Goal: Task Accomplishment & Management: Manage account settings

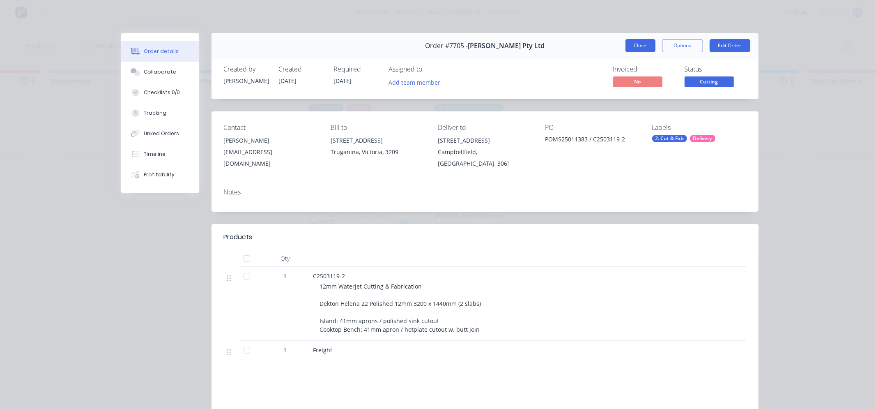
scroll to position [0, 476]
click at [646, 43] on button "Close" at bounding box center [641, 45] width 30 height 13
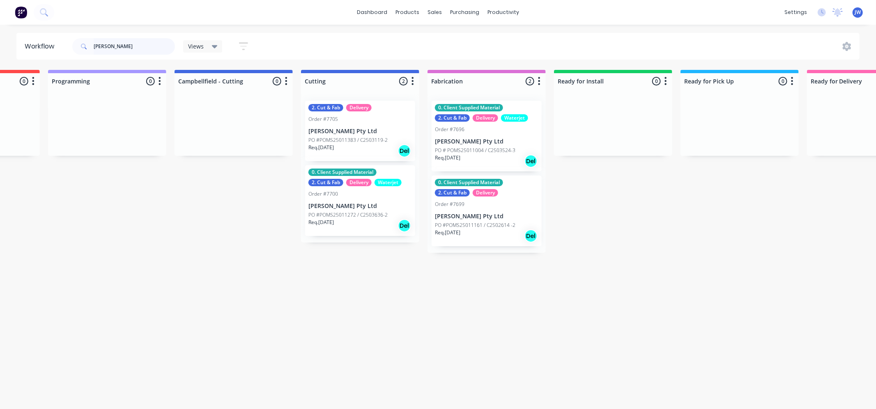
drag, startPoint x: 149, startPoint y: 45, endPoint x: 95, endPoint y: 45, distance: 53.8
click at [95, 45] on input "[PERSON_NAME]" at bounding box center [134, 46] width 81 height 16
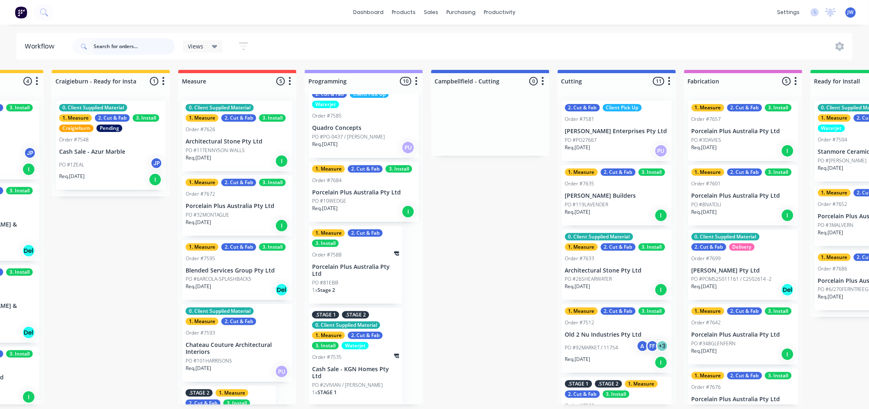
scroll to position [2, 219]
click at [359, 198] on div "PO #10WEDGE" at bounding box center [364, 200] width 104 height 7
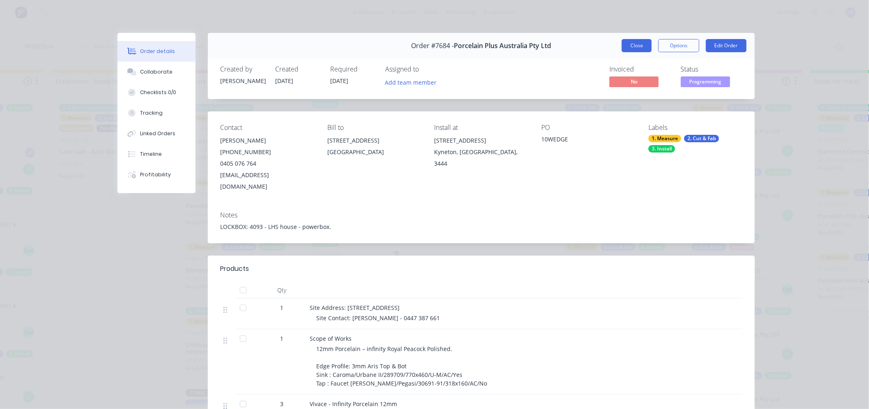
click at [629, 48] on button "Close" at bounding box center [637, 45] width 30 height 13
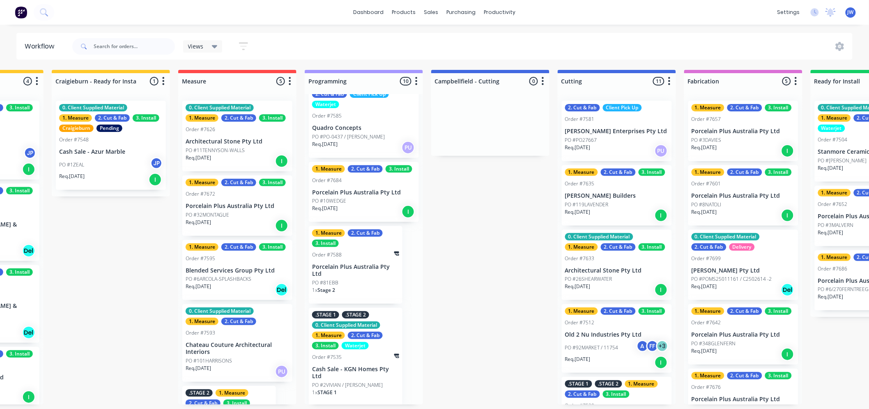
click at [362, 232] on div "2. Cut & Fab" at bounding box center [365, 232] width 35 height 7
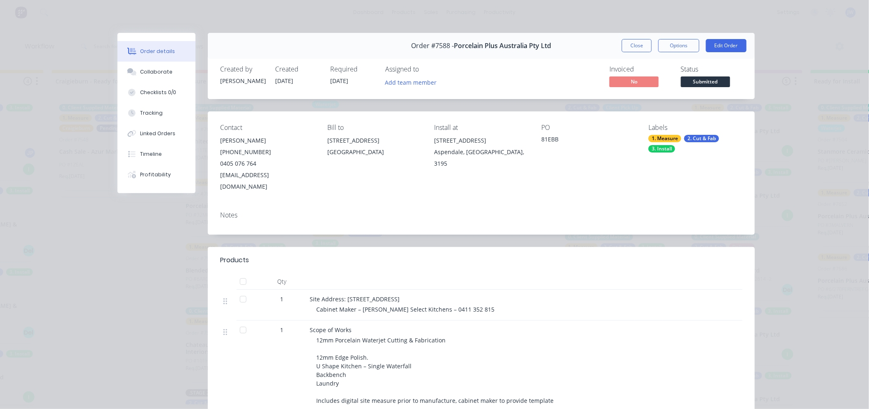
click at [692, 141] on div "2. Cut & Fab" at bounding box center [702, 138] width 35 height 7
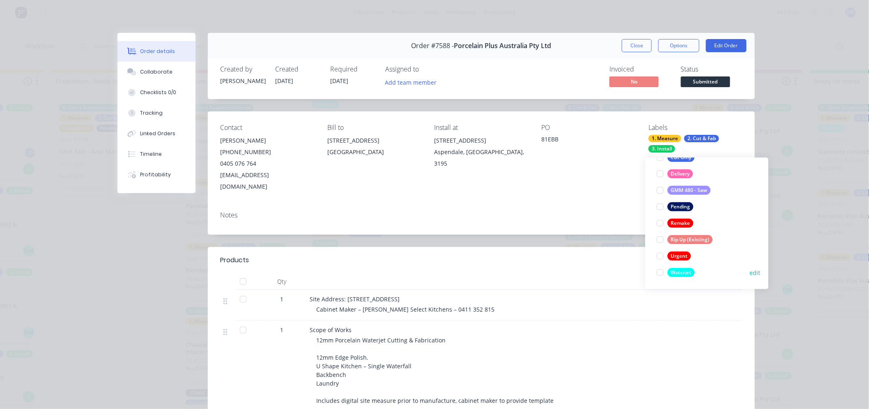
scroll to position [0, 0]
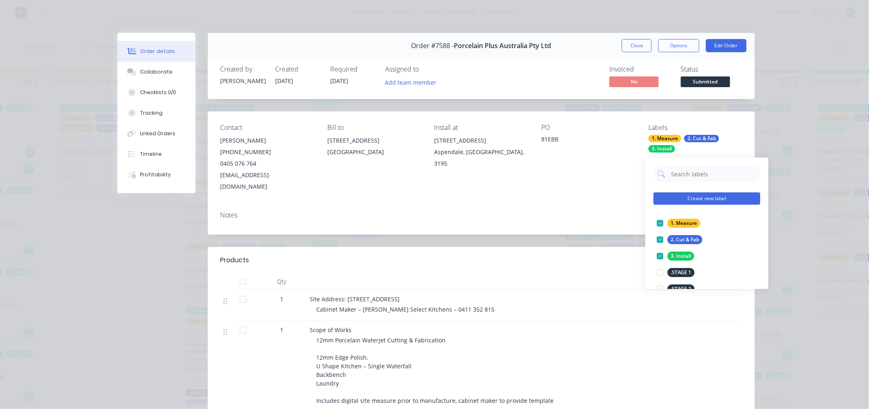
click at [715, 198] on button "Create new label" at bounding box center [707, 198] width 107 height 12
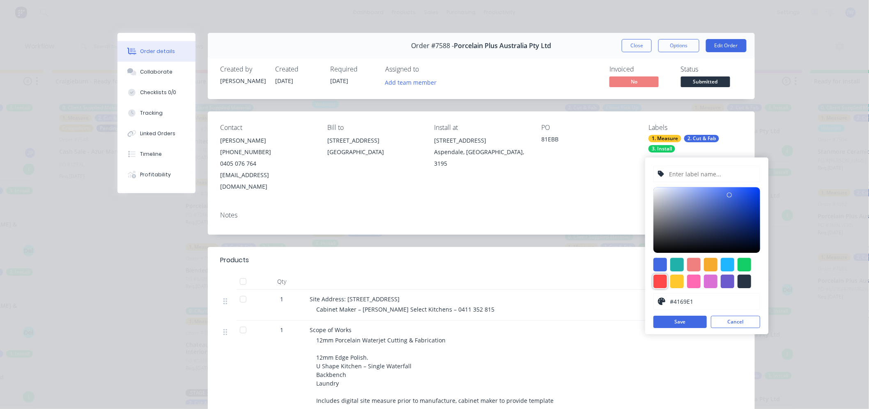
click at [663, 281] on div at bounding box center [661, 281] width 14 height 14
type input "#FF4949"
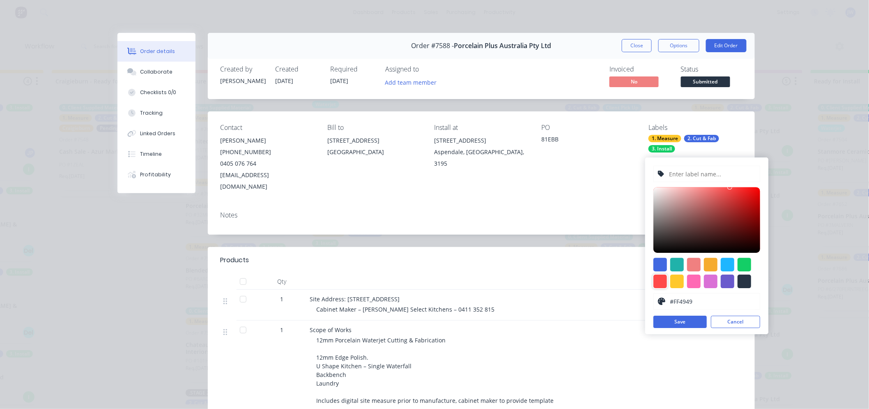
click at [688, 167] on input "text" at bounding box center [713, 174] width 88 height 16
type input "H"
type input "ON HOLD"
click at [684, 322] on button "Save" at bounding box center [680, 322] width 53 height 12
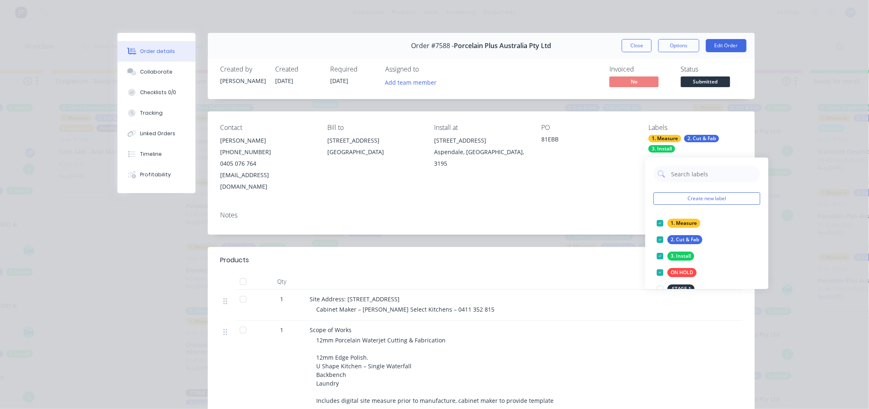
click at [591, 186] on div "Contact [PERSON_NAME] [PHONE_NUMBER] [EMAIL_ADDRESS][DOMAIN_NAME] Bill to [STRE…" at bounding box center [481, 157] width 547 height 93
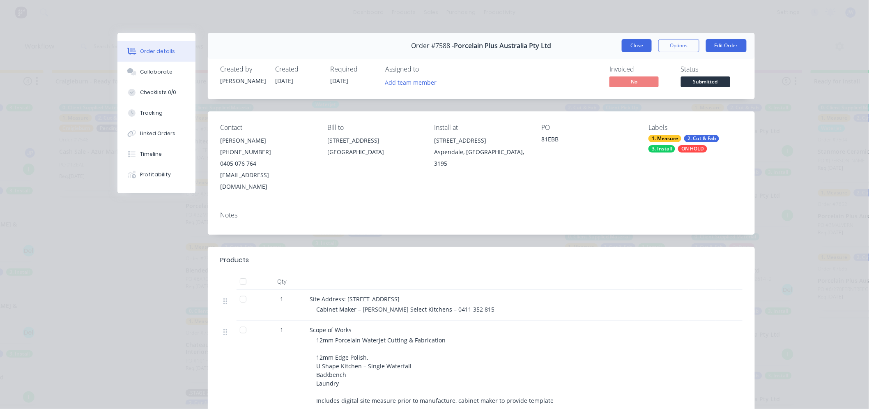
click at [633, 47] on button "Close" at bounding box center [637, 45] width 30 height 13
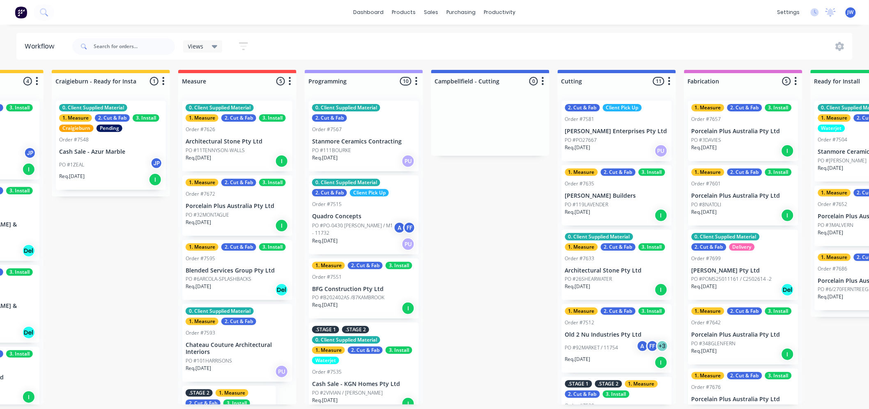
click at [360, 112] on div "0. Client Supplied Material 2. Cut & Fab" at bounding box center [364, 113] width 104 height 18
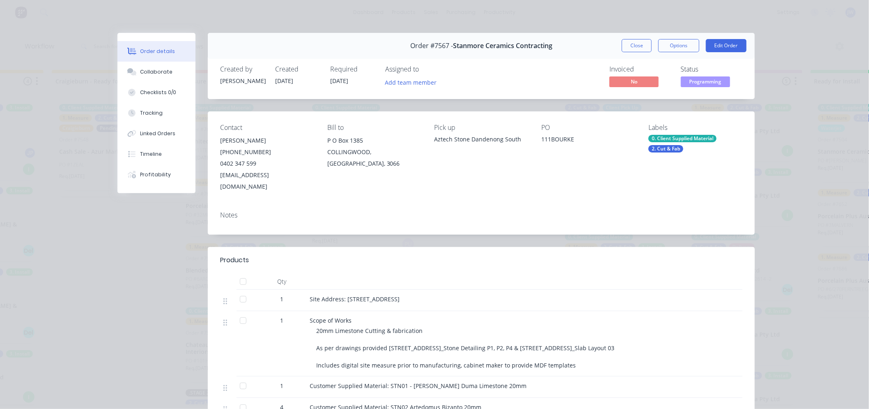
click at [689, 138] on div "0. Client Supplied Material" at bounding box center [683, 138] width 68 height 7
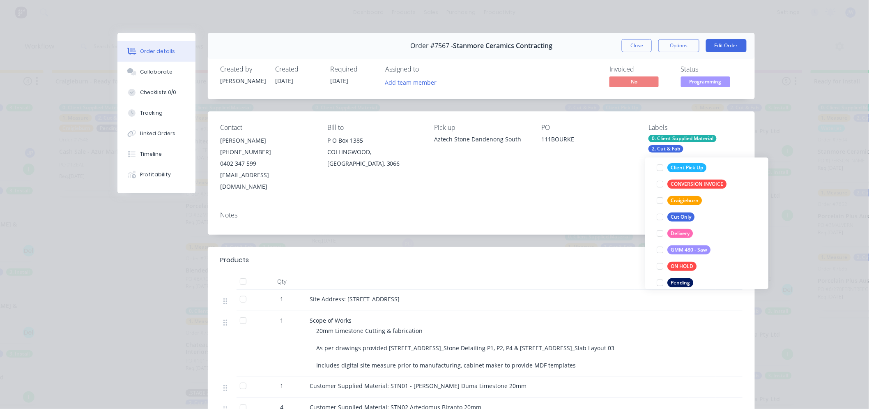
scroll to position [230, 0]
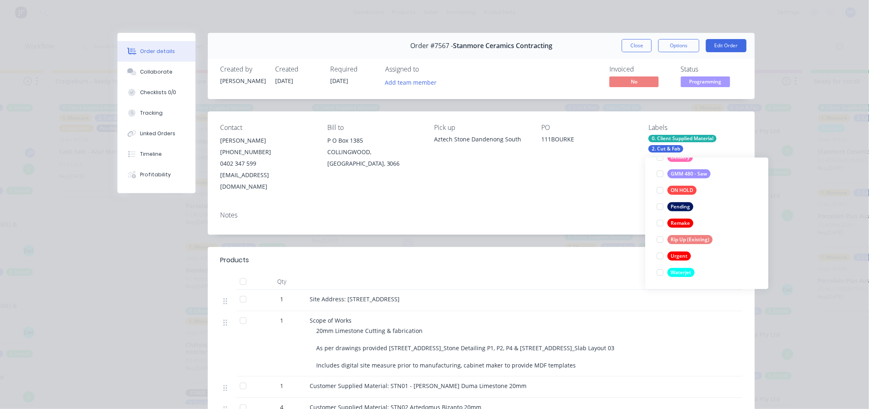
click at [535, 178] on div "Contact [PERSON_NAME] [PHONE_NUMBER] [EMAIL_ADDRESS][DOMAIN_NAME] Bill to [STRE…" at bounding box center [481, 157] width 547 height 93
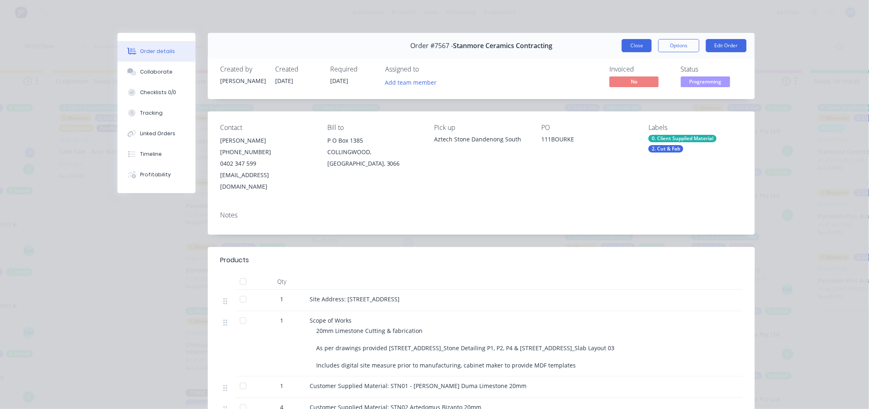
click at [638, 47] on button "Close" at bounding box center [637, 45] width 30 height 13
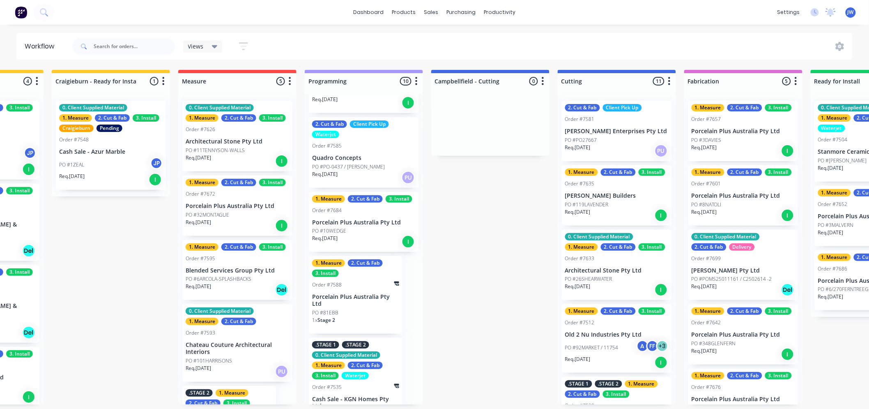
scroll to position [457, 0]
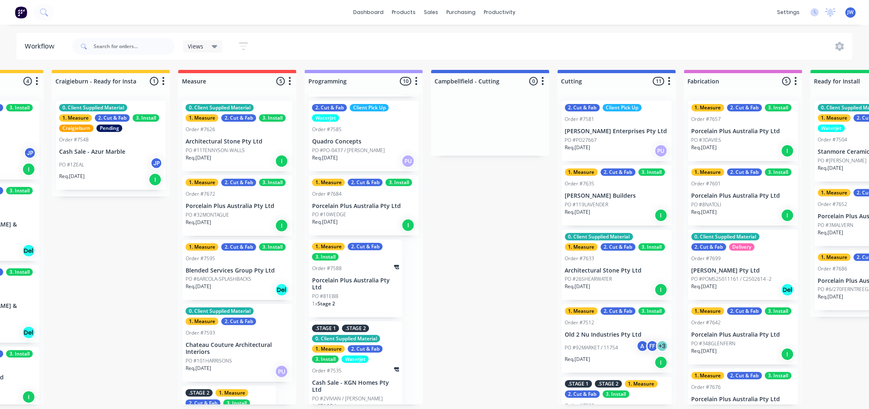
click at [361, 284] on p "Porcelain Plus Australia Pty Ltd" at bounding box center [355, 284] width 87 height 14
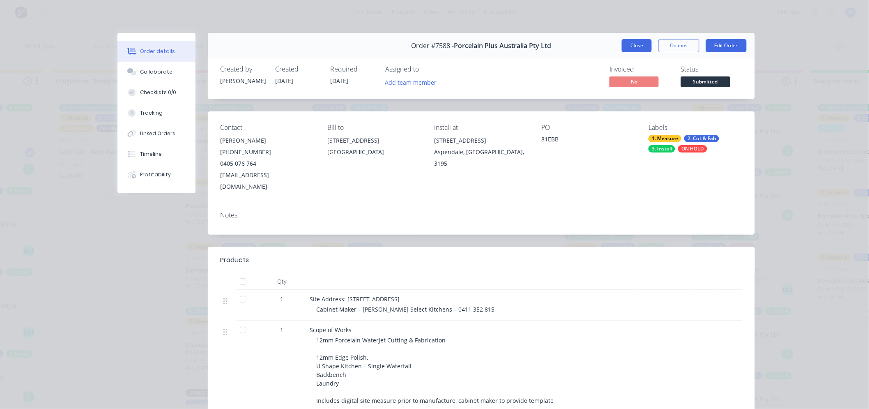
click at [637, 51] on button "Close" at bounding box center [637, 45] width 30 height 13
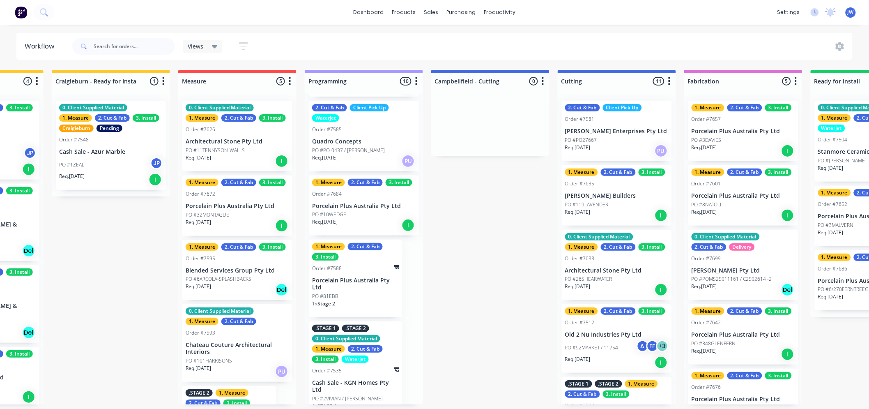
scroll to position [0, 0]
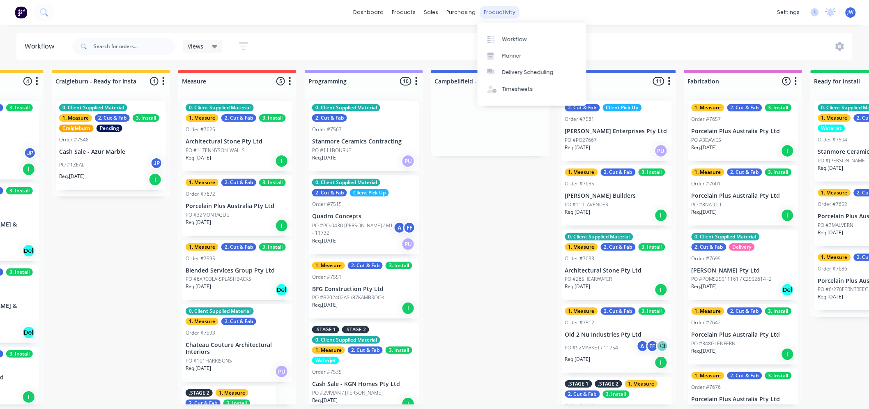
click at [494, 7] on div "productivity" at bounding box center [500, 12] width 40 height 12
click at [516, 42] on div "Workflow" at bounding box center [515, 39] width 25 height 7
drag, startPoint x: 510, startPoint y: 9, endPoint x: 509, endPoint y: 26, distance: 16.5
click at [509, 9] on div "productivity" at bounding box center [500, 12] width 40 height 12
click at [516, 58] on div "Planner" at bounding box center [512, 55] width 19 height 7
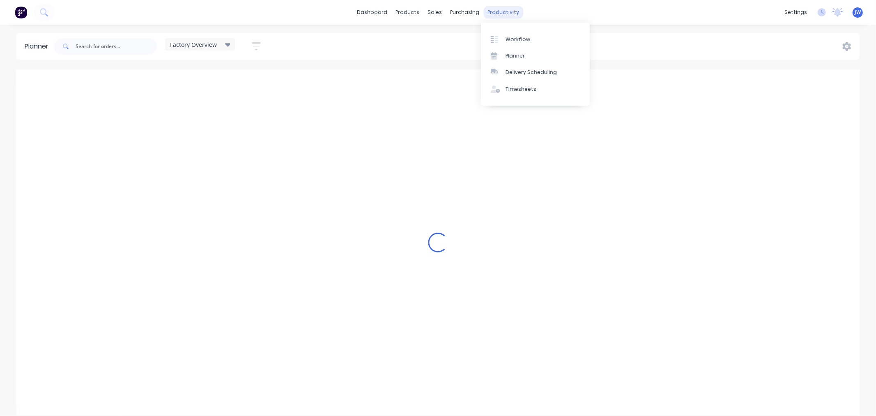
click at [500, 13] on div "productivity" at bounding box center [504, 12] width 40 height 12
click at [514, 40] on div "Workflow" at bounding box center [518, 39] width 25 height 7
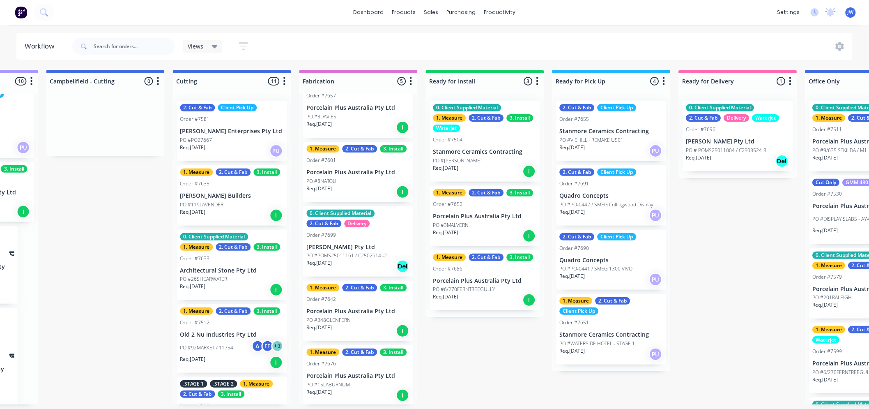
click at [638, 399] on div "Submitted 14 Status colour #273444 hex #273444 Save Cancel Summaries Total orde…" at bounding box center [254, 237] width 1728 height 334
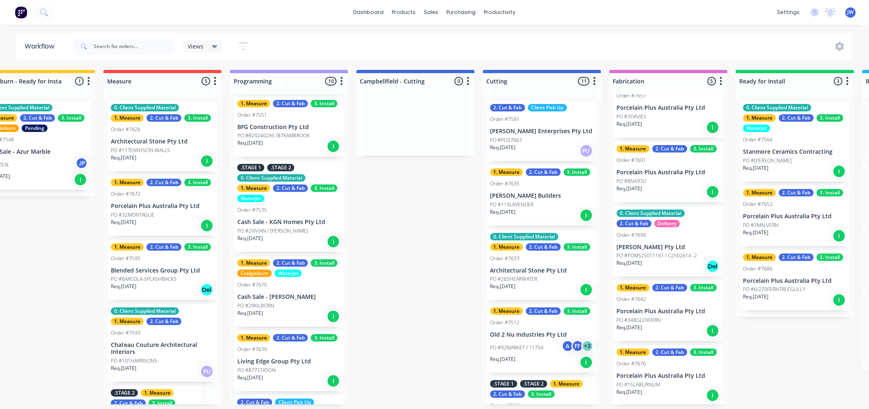
scroll to position [182, 0]
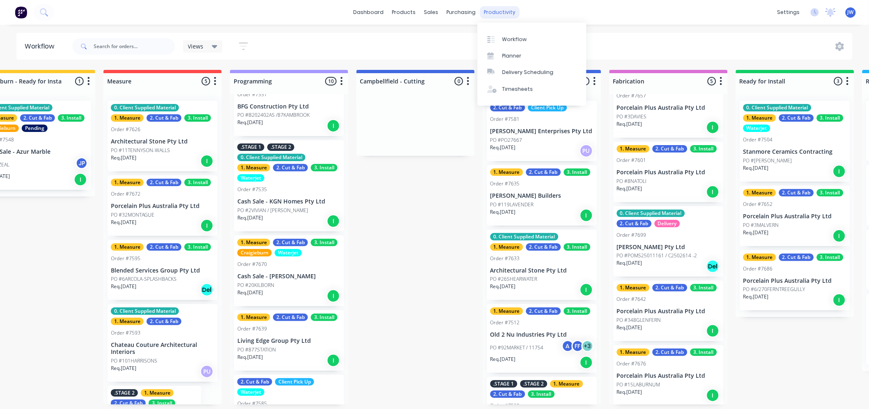
click at [499, 10] on div "productivity" at bounding box center [500, 12] width 40 height 12
click at [516, 41] on div "Workflow" at bounding box center [515, 39] width 25 height 7
click at [510, 55] on div "Planner" at bounding box center [512, 55] width 19 height 7
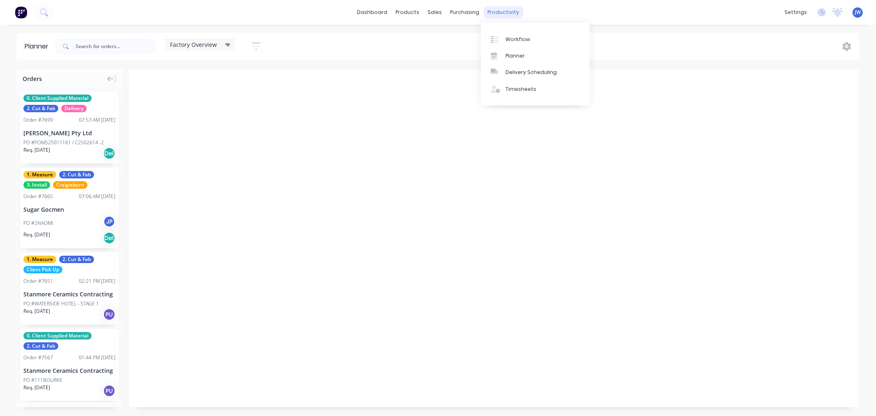
click at [504, 13] on div "productivity" at bounding box center [504, 12] width 40 height 12
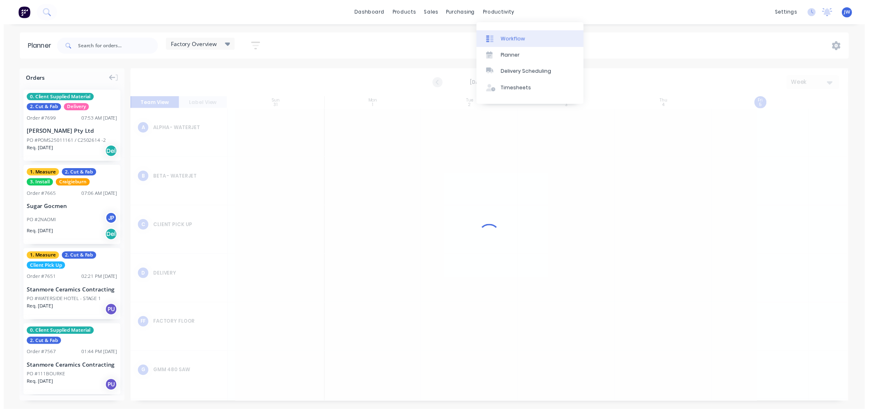
scroll to position [0, 0]
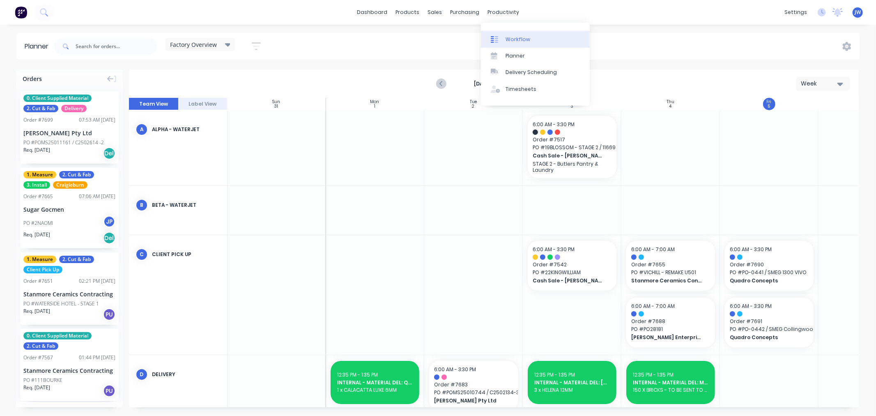
click at [514, 40] on div "Workflow" at bounding box center [518, 39] width 25 height 7
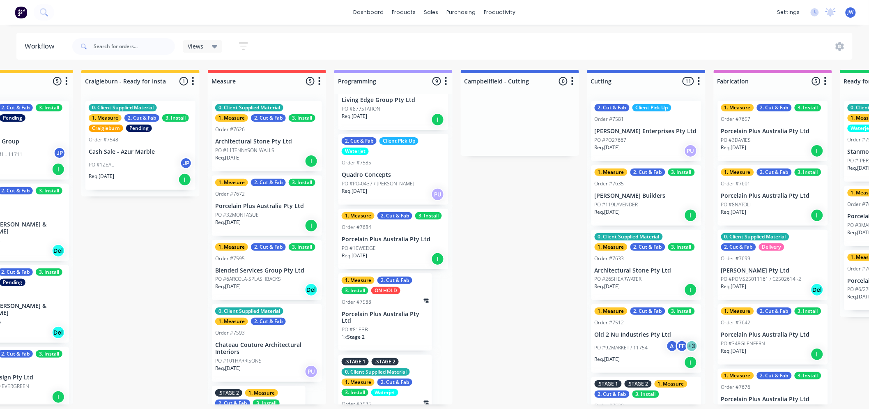
scroll to position [350, 0]
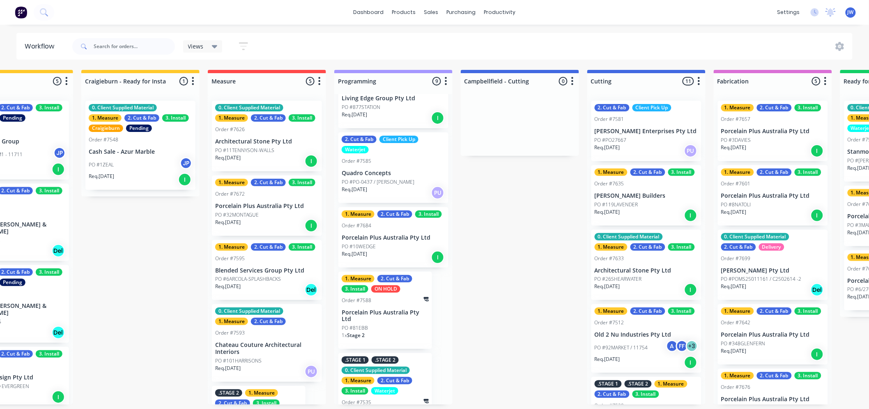
click at [404, 237] on p "Porcelain Plus Australia Pty Ltd" at bounding box center [394, 237] width 104 height 7
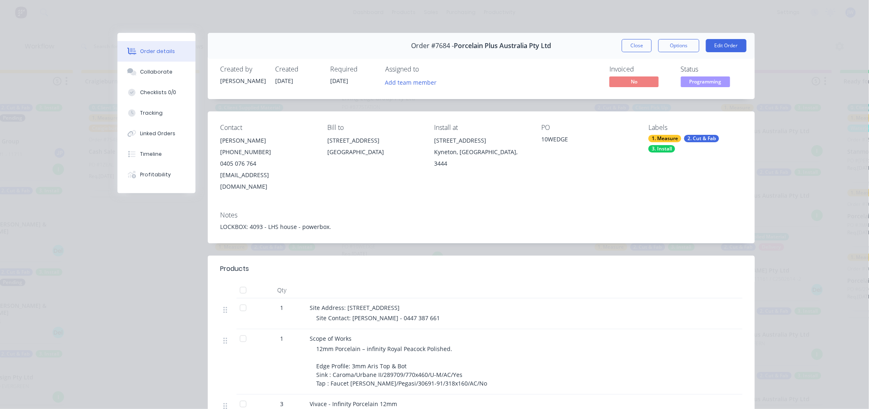
click at [634, 44] on button "Close" at bounding box center [637, 45] width 30 height 13
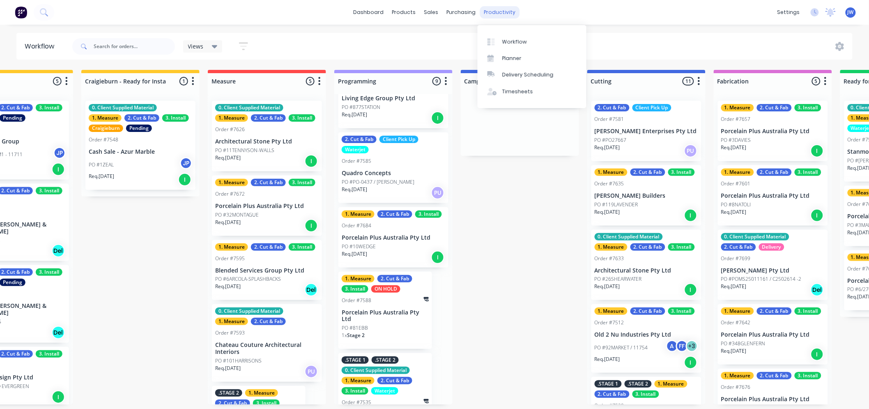
click at [501, 15] on div "productivity" at bounding box center [500, 12] width 40 height 12
click at [515, 39] on div "Workflow" at bounding box center [515, 41] width 25 height 7
click at [519, 39] on div "Workflow" at bounding box center [515, 41] width 25 height 7
click at [491, 11] on div "productivity" at bounding box center [500, 12] width 40 height 12
click at [512, 58] on div "Planner" at bounding box center [512, 58] width 19 height 7
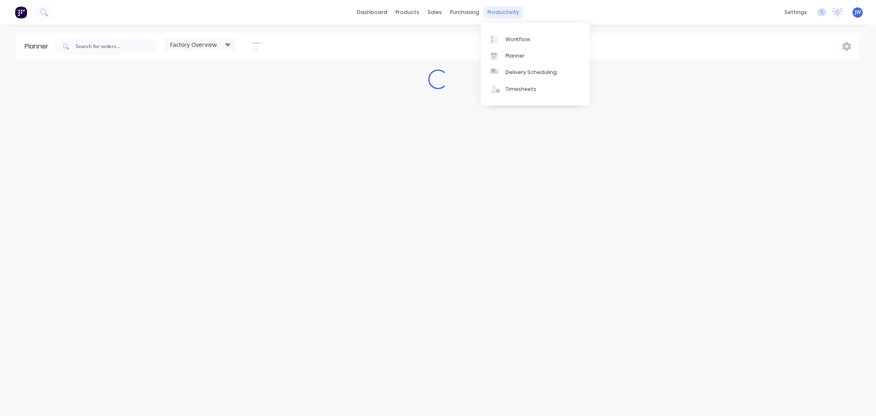
click at [498, 10] on div "productivity" at bounding box center [504, 12] width 40 height 12
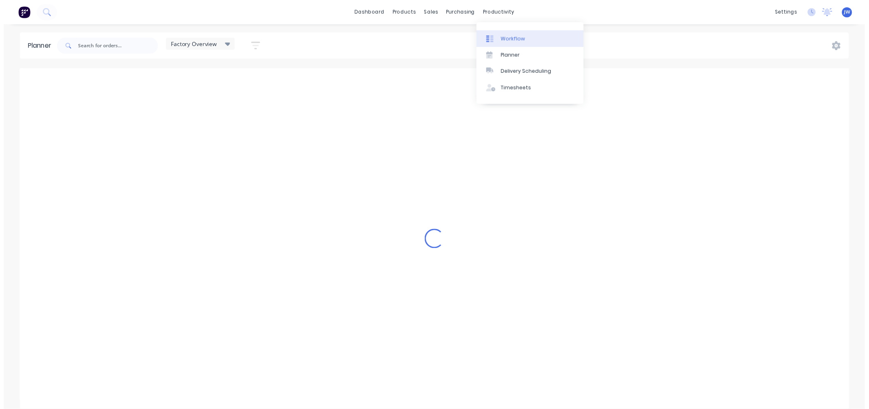
scroll to position [0, 0]
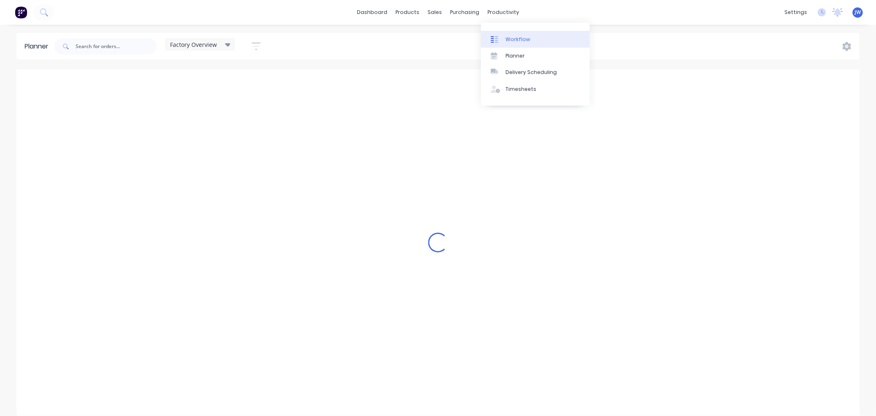
click at [514, 36] on div "Workflow" at bounding box center [518, 39] width 25 height 7
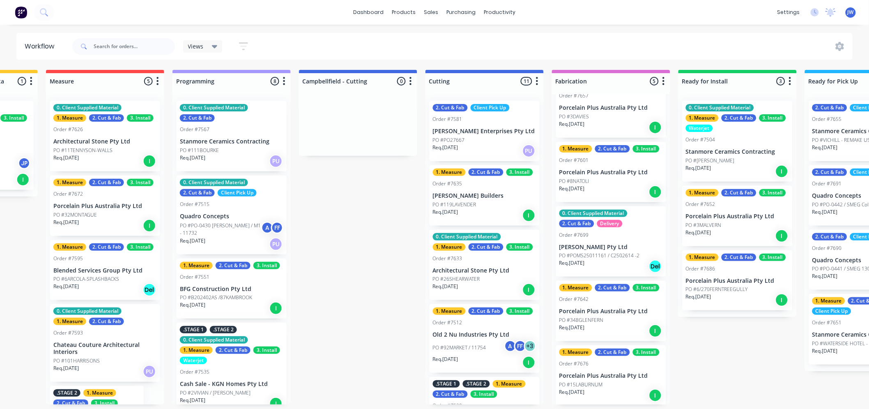
scroll to position [0, 328]
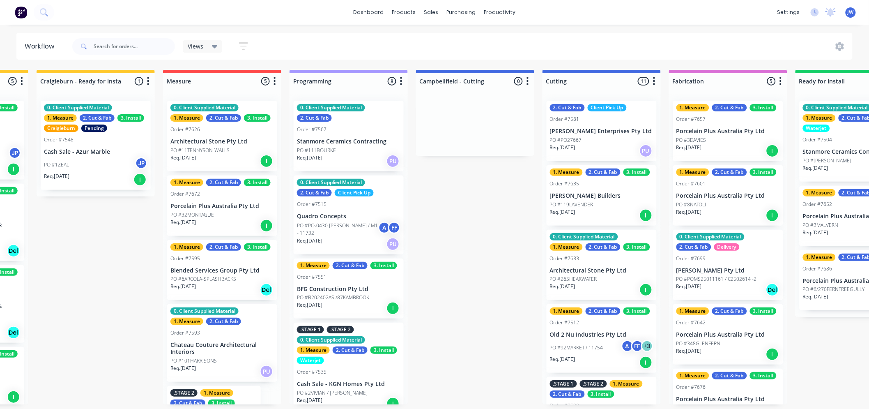
click at [461, 214] on div "Submitted 14 Status colour #273444 hex #273444 Save Cancel Summaries Total orde…" at bounding box center [624, 237] width 1728 height 334
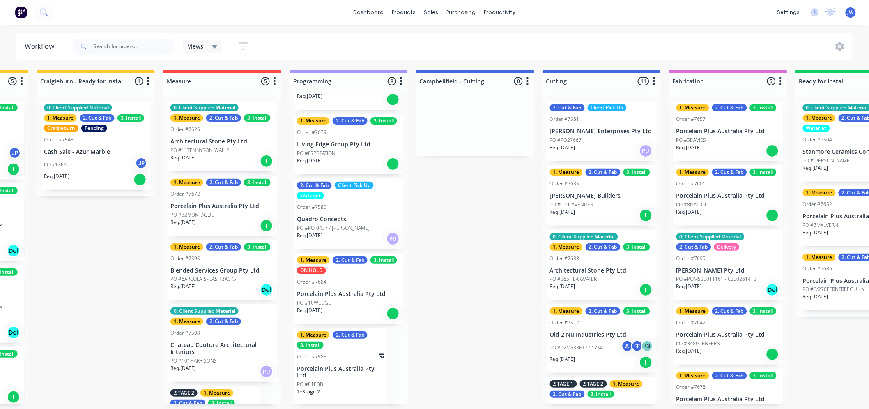
scroll to position [0, 234]
drag, startPoint x: 404, startPoint y: 268, endPoint x: 408, endPoint y: 236, distance: 32.3
click at [411, 221] on div "Submitted 14 Status colour #273444 hex #273444 Save Cancel Summaries Total orde…" at bounding box center [624, 237] width 1728 height 334
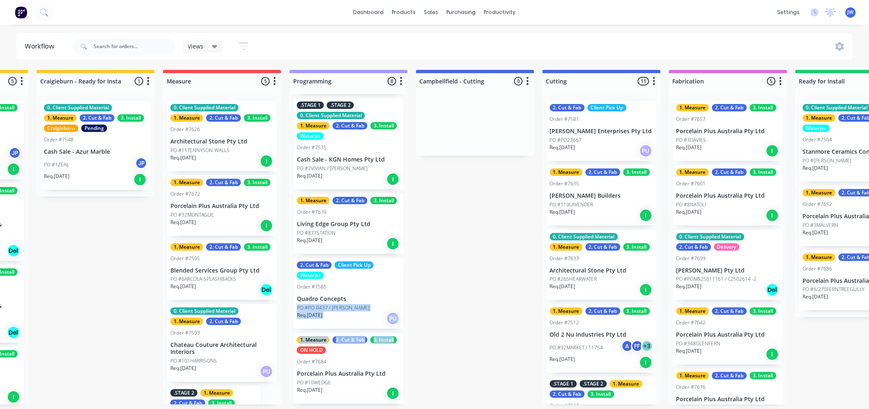
scroll to position [304, 0]
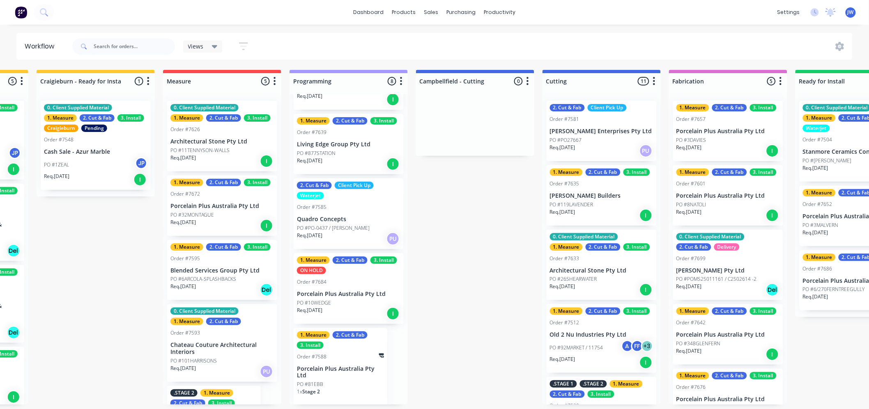
click at [492, 302] on div "Submitted 14 Status colour #273444 hex #273444 Save Cancel Summaries Total orde…" at bounding box center [624, 237] width 1728 height 334
click at [481, 305] on div "Submitted 14 Status colour #273444 hex #273444 Save Cancel Summaries Total orde…" at bounding box center [624, 237] width 1728 height 334
click at [478, 311] on div "Submitted 14 Status colour #273444 hex #273444 Save Cancel Summaries Total orde…" at bounding box center [624, 237] width 1728 height 334
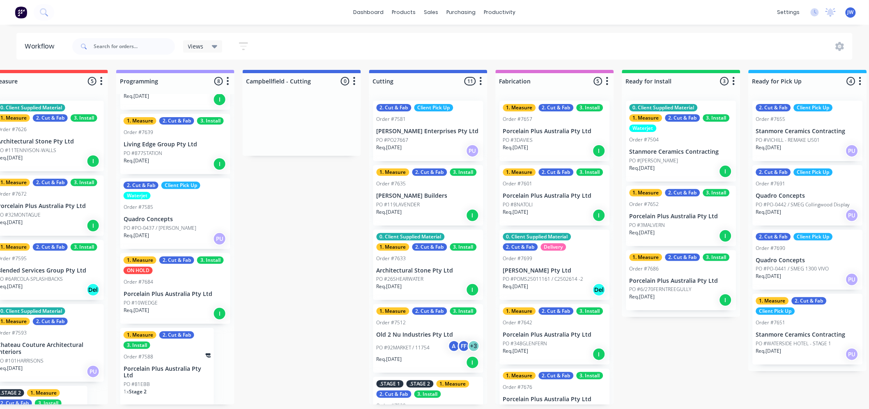
scroll to position [0, 420]
